Goal: Check status: Check status

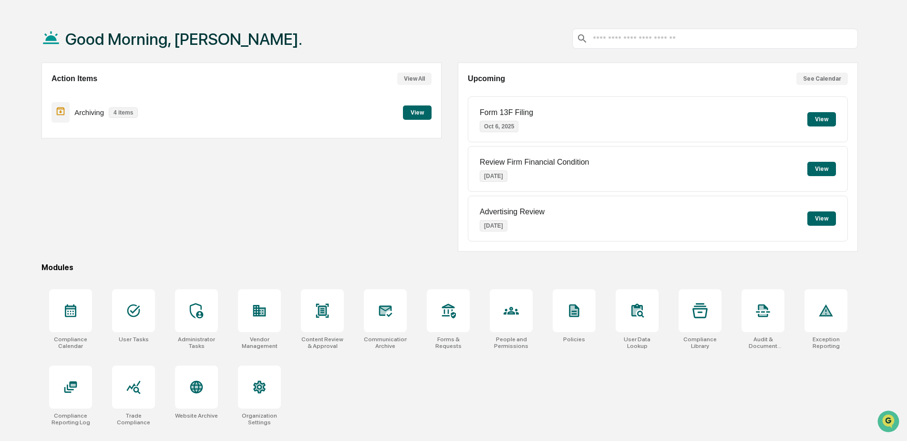
scroll to position [45, 0]
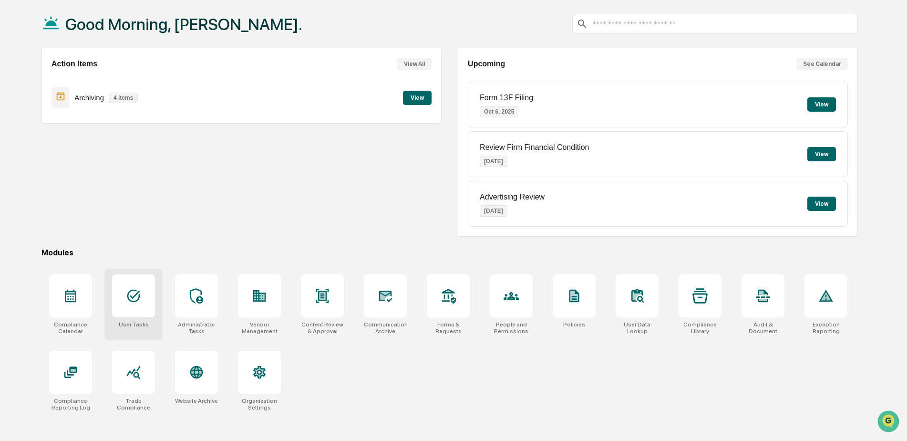
click at [144, 303] on div at bounding box center [133, 295] width 43 height 43
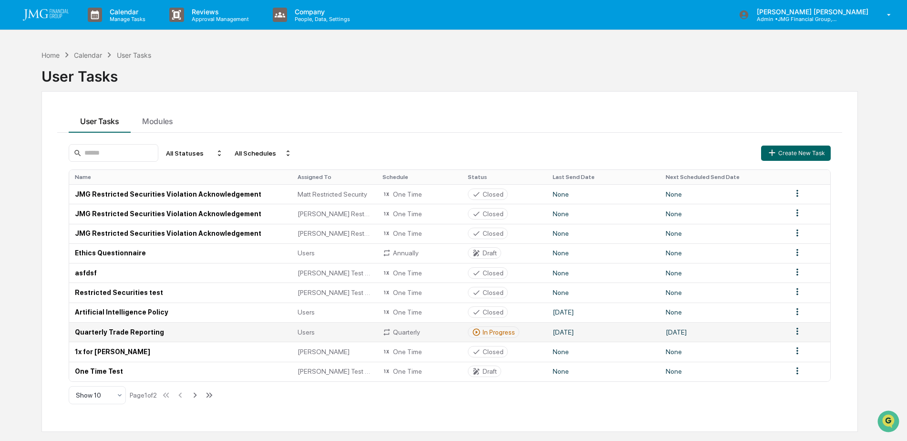
click at [181, 329] on td "Quarterly Trade Reporting" at bounding box center [180, 332] width 223 height 20
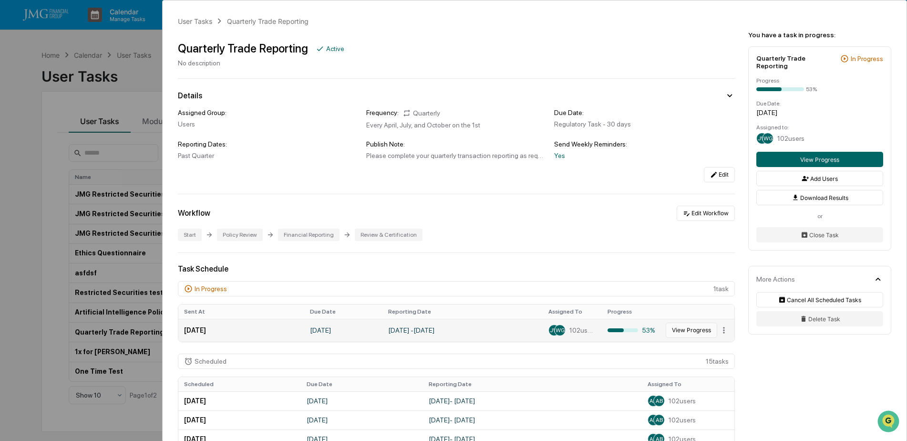
click at [670, 327] on button "View Progress" at bounding box center [692, 329] width 52 height 15
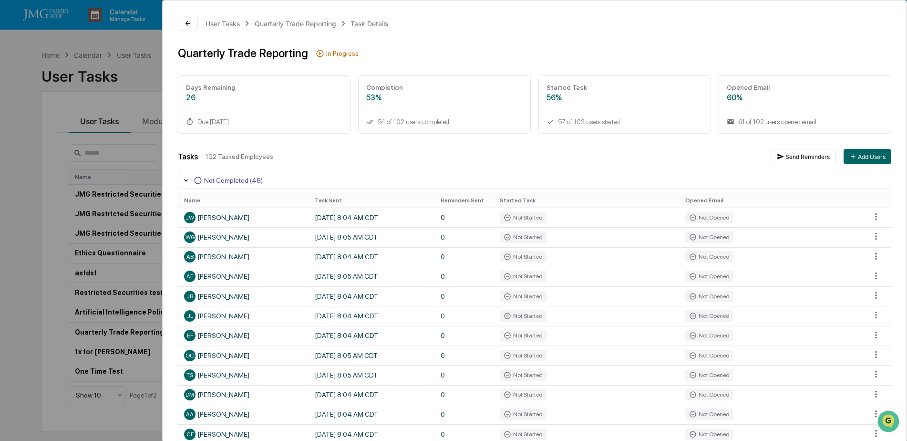
click at [116, 71] on div "User Tasks Quarterly Trade Reporting Task Details Quarterly Trade Reporting In …" at bounding box center [453, 220] width 907 height 441
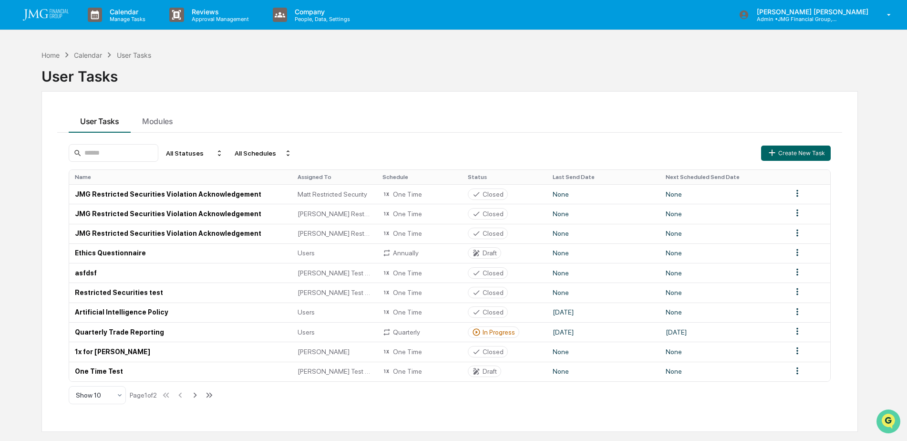
click at [881, 420] on img "Open customer support" at bounding box center [888, 421] width 24 height 19
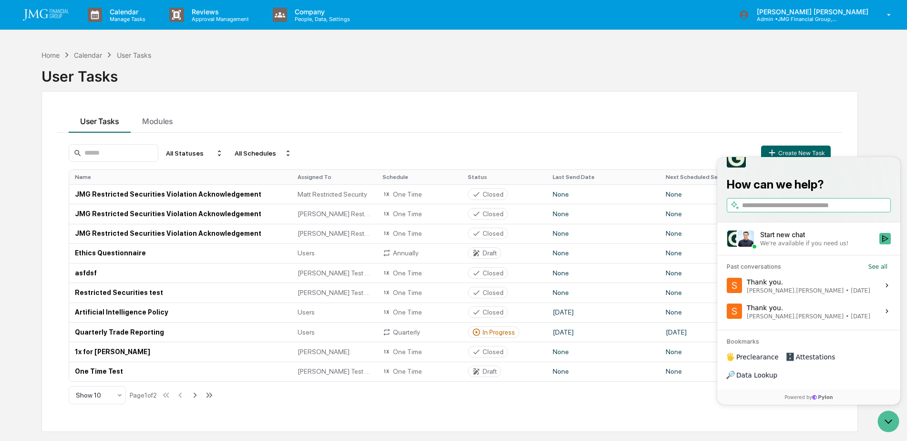
click at [823, 298] on label "Thank you. Steve.Lennart • Oct 2 View issue" at bounding box center [809, 285] width 172 height 26
click at [727, 286] on button "View issue" at bounding box center [726, 285] width 0 height 0
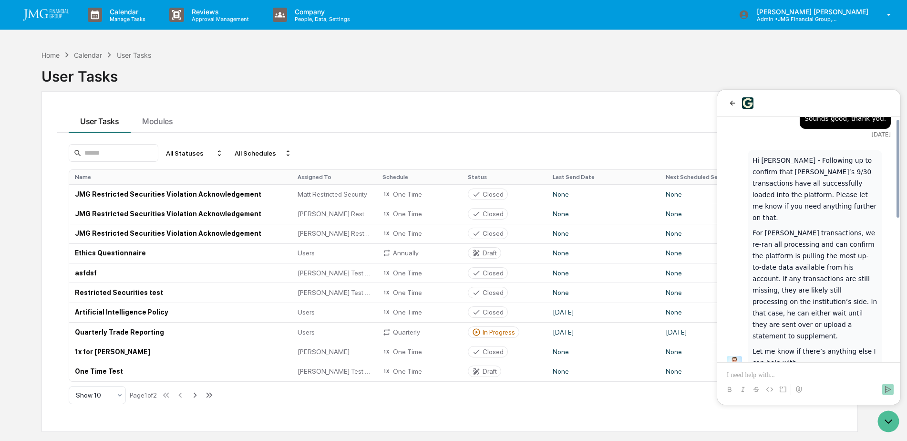
scroll to position [356, 0]
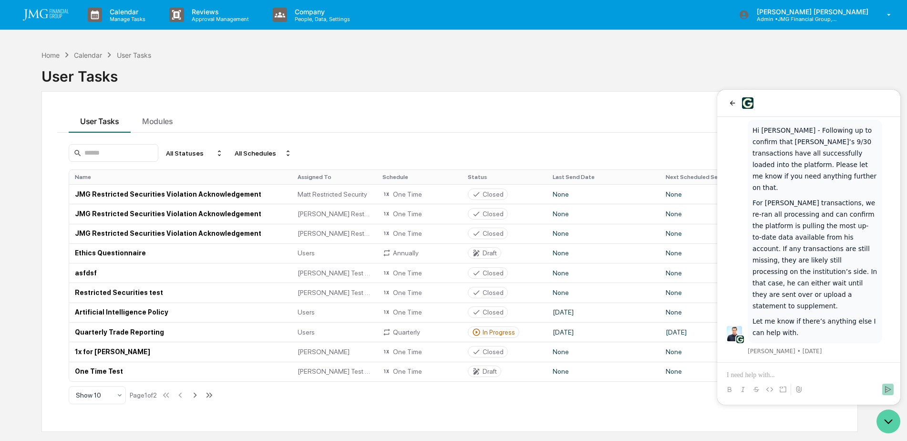
drag, startPoint x: 1763, startPoint y: 818, endPoint x: 889, endPoint y: 415, distance: 961.9
click at [889, 415] on icon "Open customer support" at bounding box center [888, 421] width 24 height 24
